Goal: Task Accomplishment & Management: Manage account settings

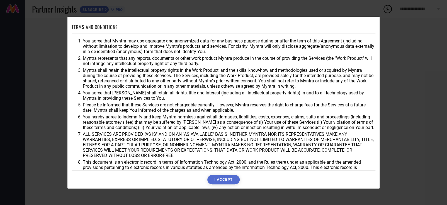
click at [219, 182] on button "I ACCEPT" at bounding box center [223, 178] width 32 height 9
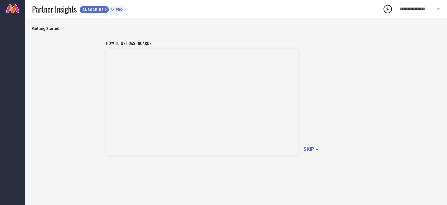
click at [314, 147] on span "SKIP »" at bounding box center [311, 149] width 14 height 6
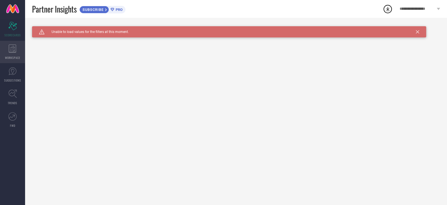
click at [12, 52] on icon at bounding box center [13, 48] width 8 height 8
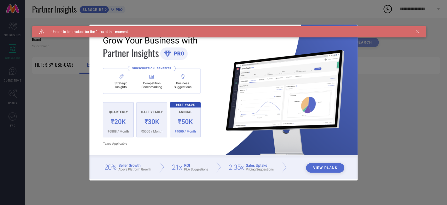
type input "1 STOP FASHION"
type input "All"
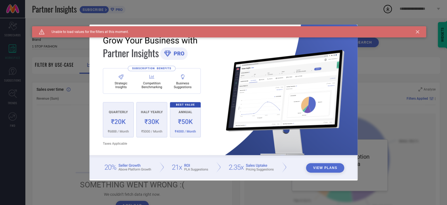
click at [417, 32] on icon at bounding box center [417, 31] width 3 height 3
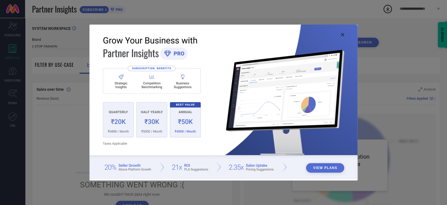
click at [417, 31] on div "View Plans" at bounding box center [223, 102] width 447 height 205
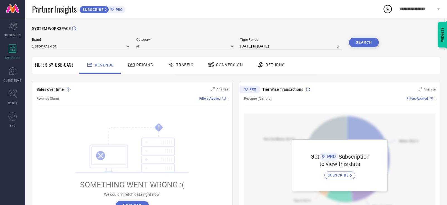
click at [132, 203] on button "↻ Reload" at bounding box center [132, 204] width 33 height 9
select select "7"
select select "2025"
select select "8"
select select "2025"
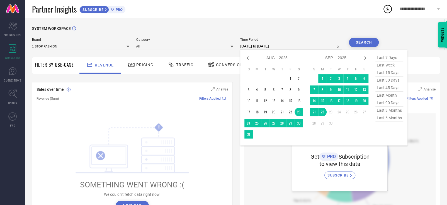
click at [260, 47] on input "[DATE] to [DATE]" at bounding box center [291, 46] width 102 height 7
click at [387, 73] on span "last 15 days" at bounding box center [389, 73] width 28 height 8
type input "[DATE] to [DATE]"
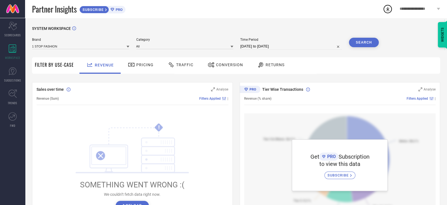
click at [105, 8] on span "SUBSCRIBE" at bounding box center [92, 10] width 25 height 4
